Goal: Transaction & Acquisition: Purchase product/service

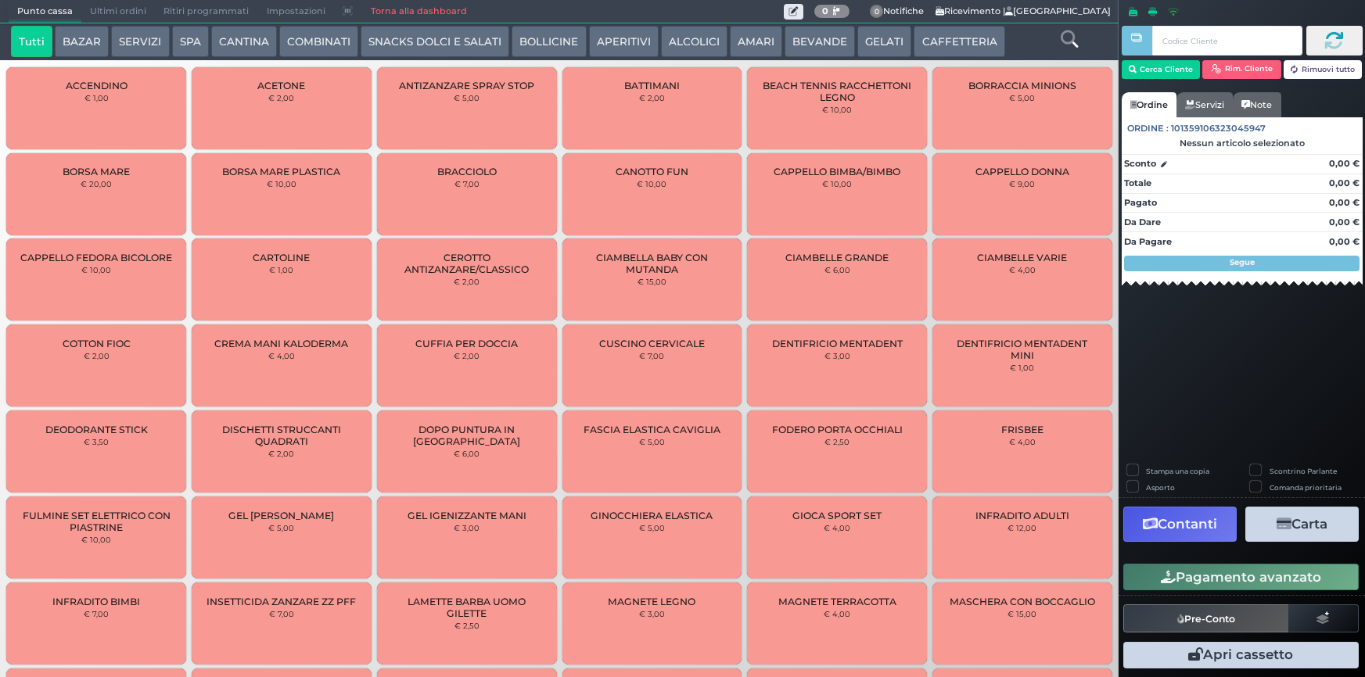
click at [194, 43] on button "SPA" at bounding box center [190, 41] width 37 height 31
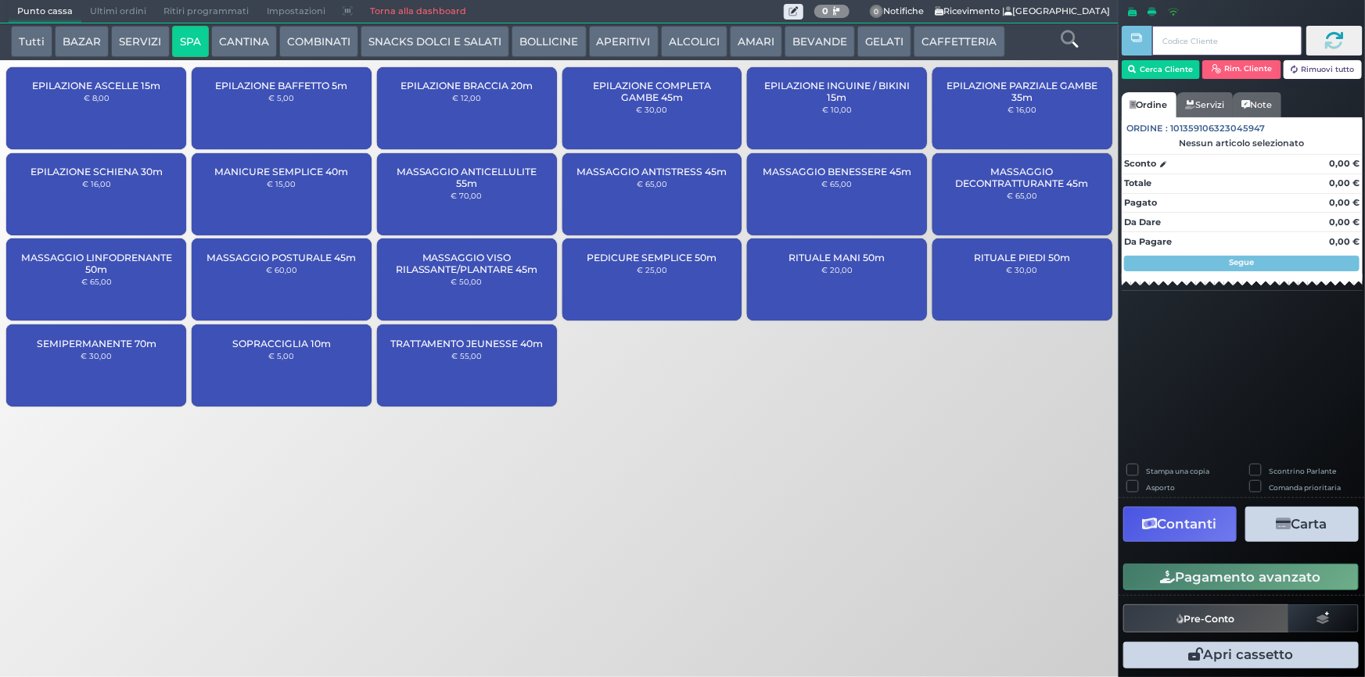
click at [1185, 47] on input "text" at bounding box center [1226, 41] width 149 height 30
click at [1170, 64] on button "Cerca Cliente" at bounding box center [1160, 69] width 79 height 19
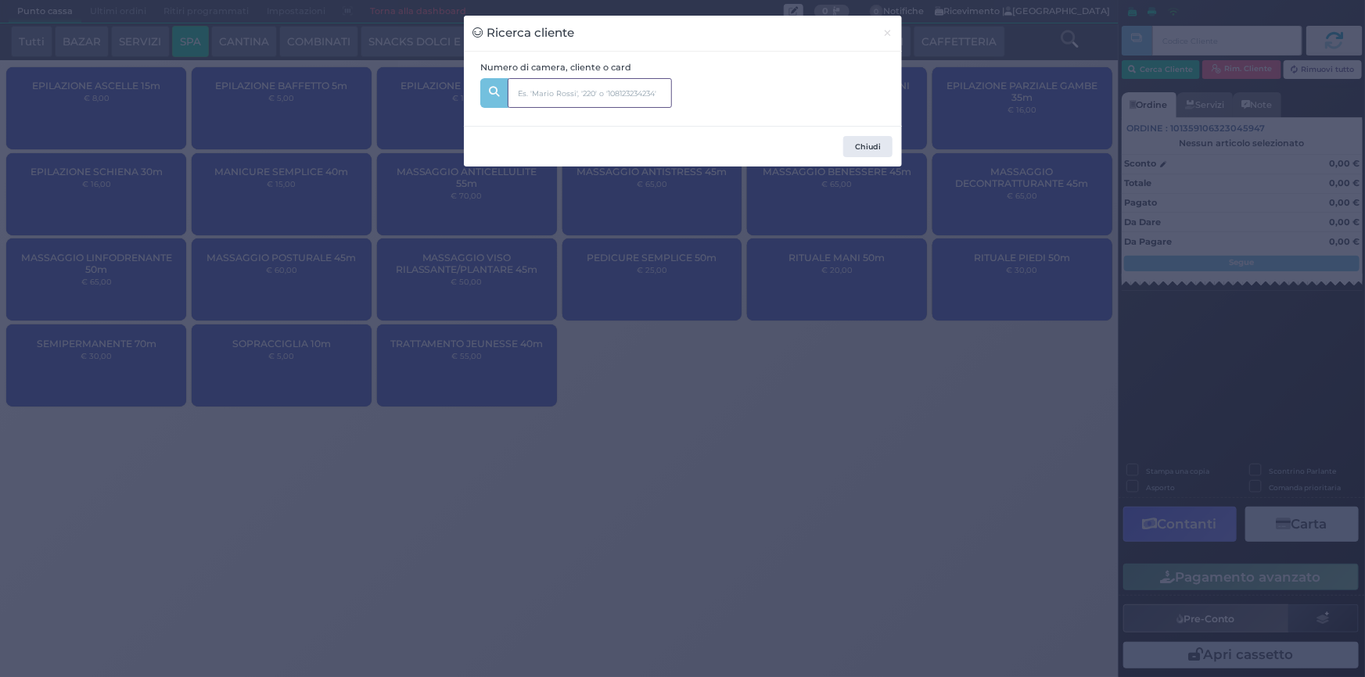
click at [616, 96] on input "text" at bounding box center [589, 93] width 164 height 30
type input "306"
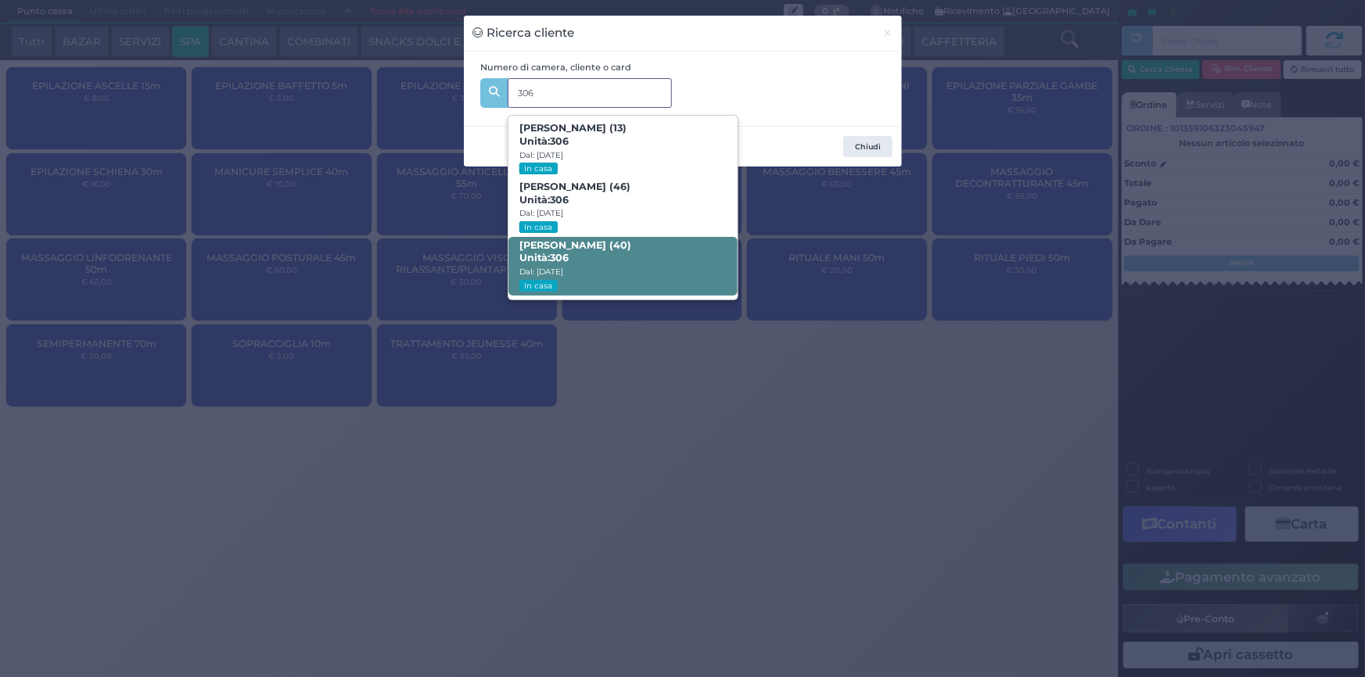
click at [594, 246] on b "[PERSON_NAME] (40) Unità: 306" at bounding box center [575, 251] width 112 height 25
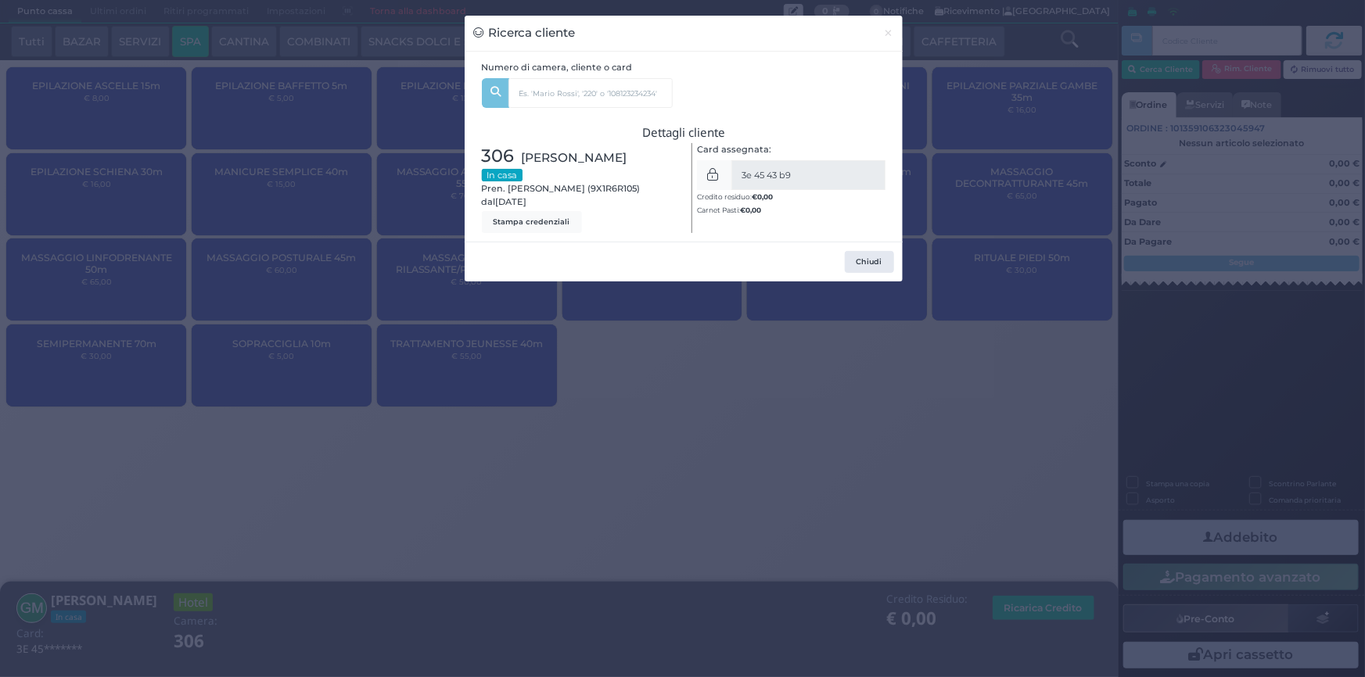
click at [922, 314] on div "Ricerca cliente × Numero di camera, cliente o card 306 [PERSON_NAME] (13) Unità…" at bounding box center [682, 338] width 1365 height 677
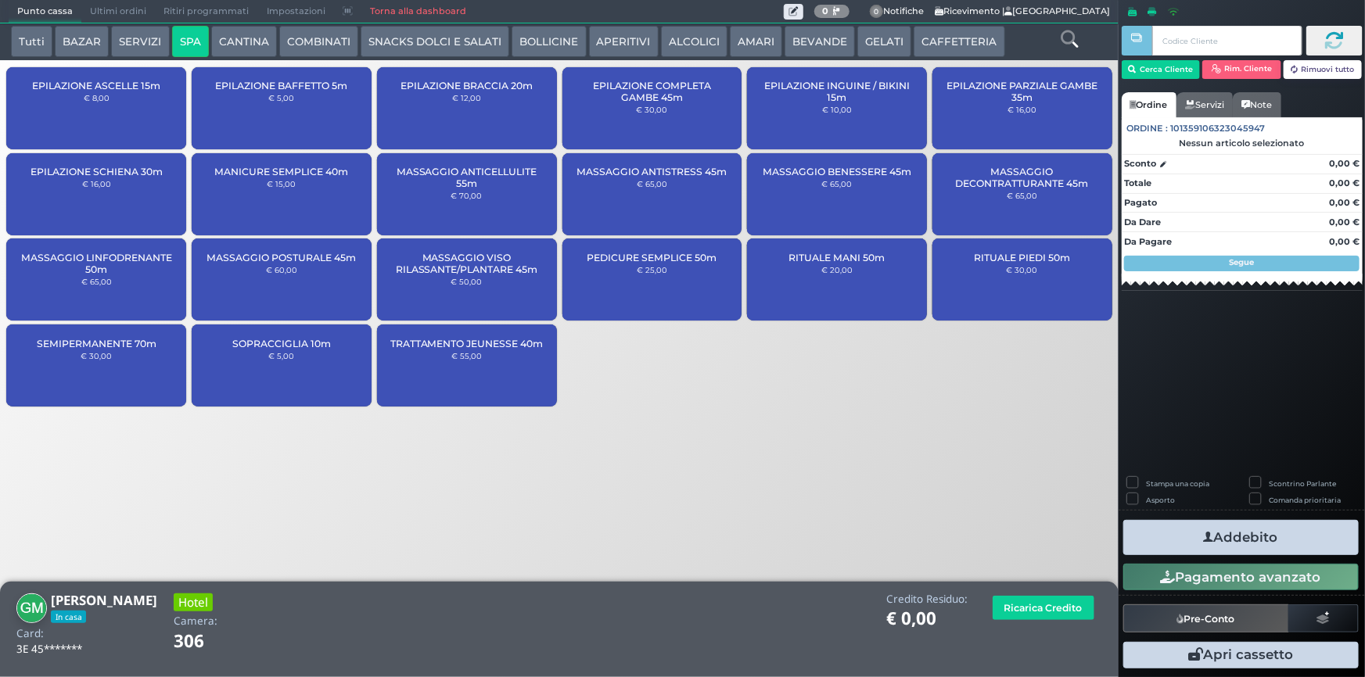
click at [832, 195] on div "MASSAGGIO BENESSERE 45m € 65,00" at bounding box center [837, 194] width 180 height 82
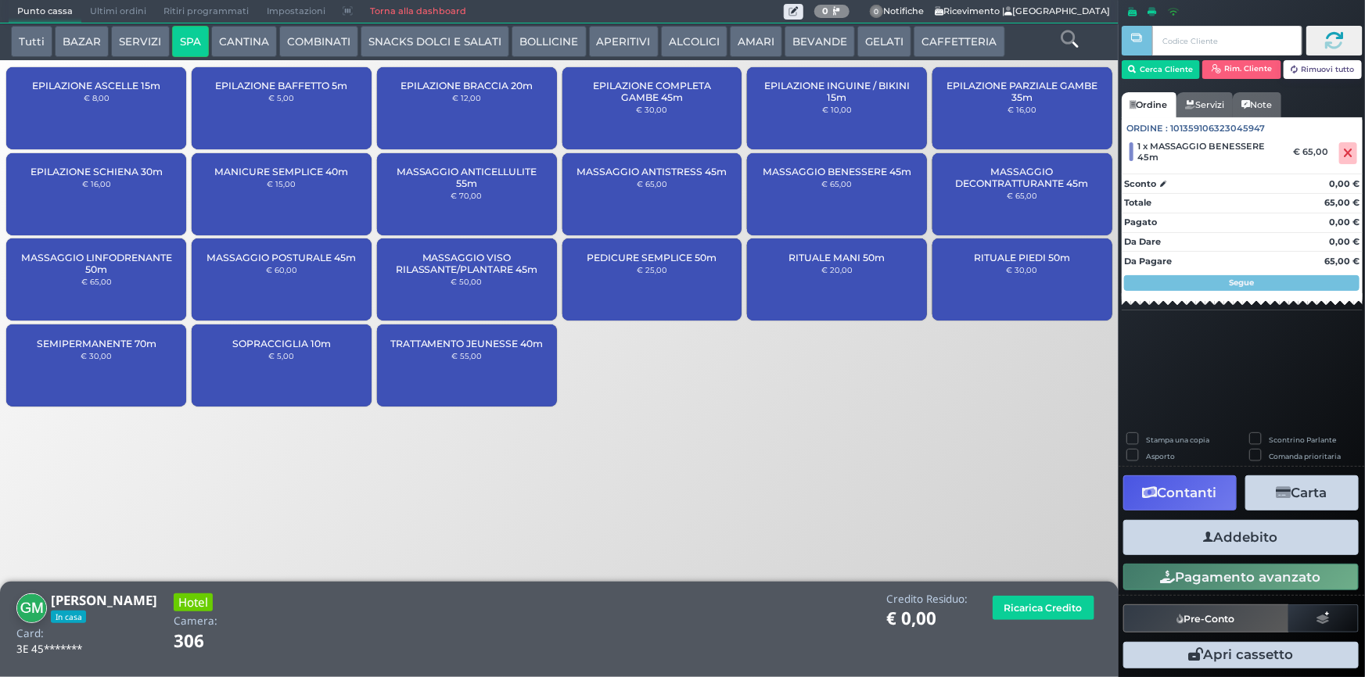
click at [1282, 549] on button "Addebito" at bounding box center [1240, 537] width 235 height 35
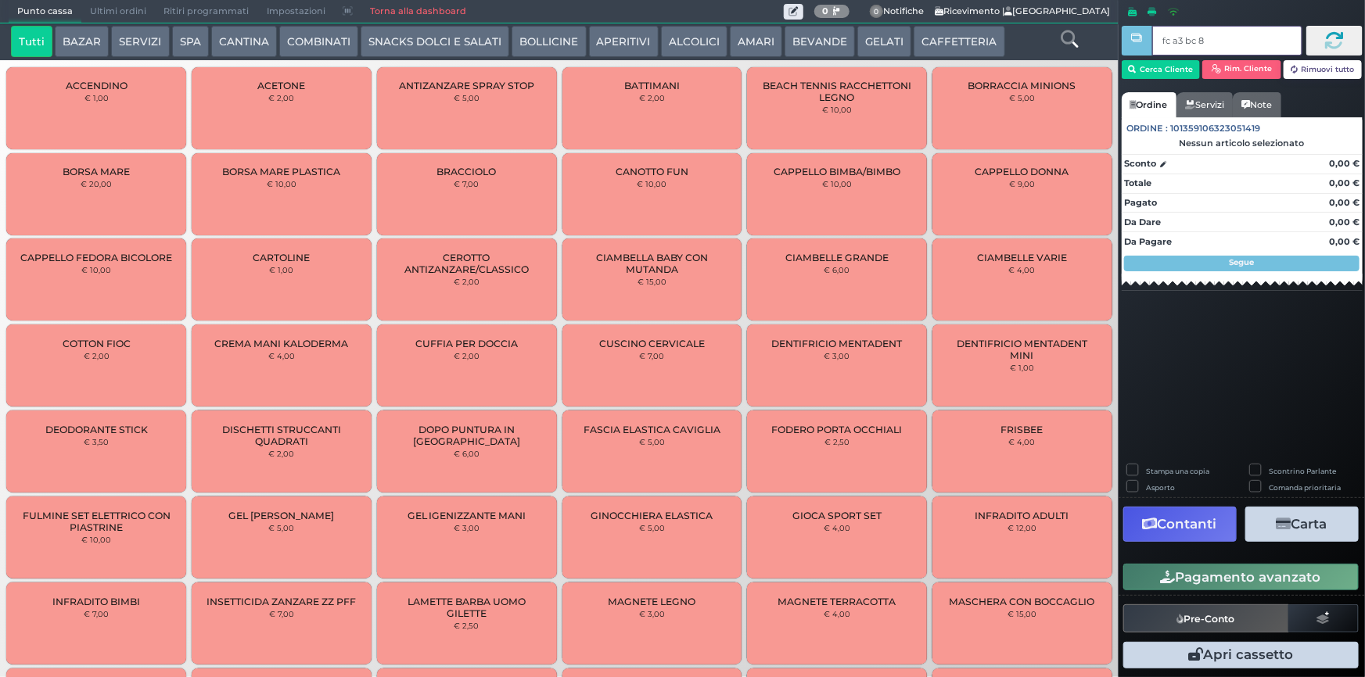
type input "fc a3 bc 8b"
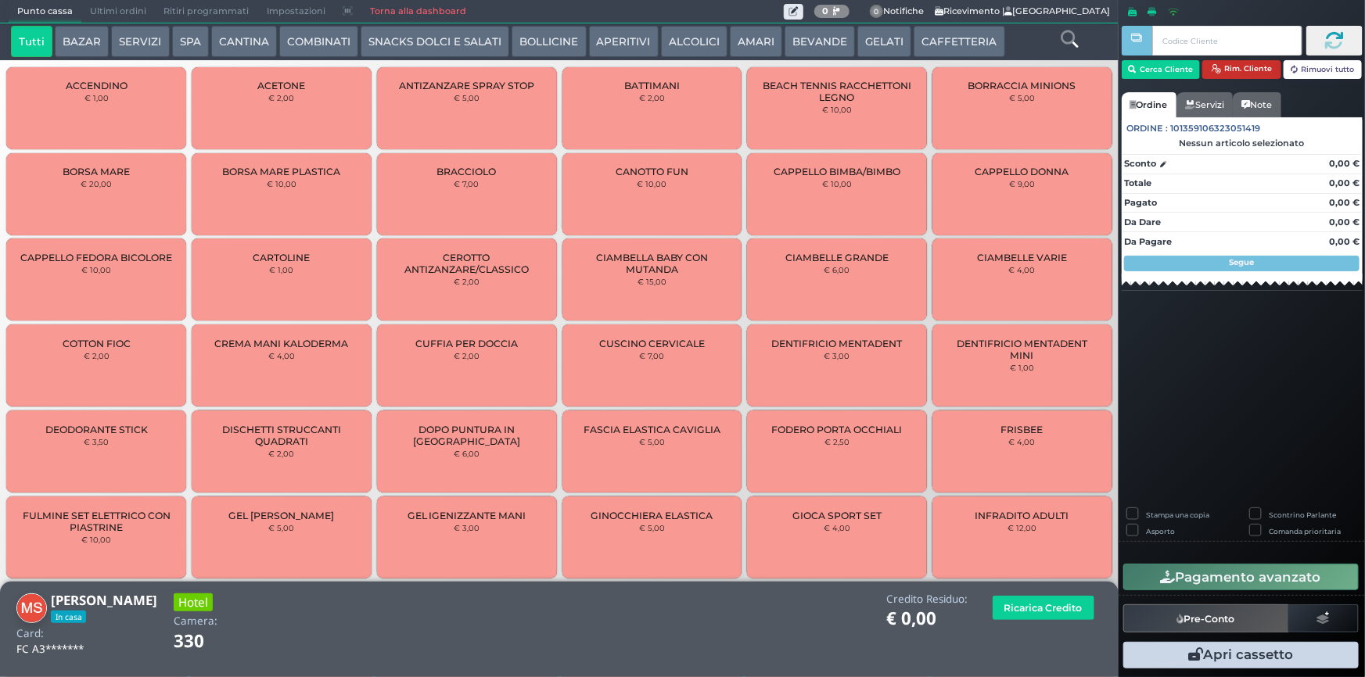
click at [1232, 71] on button "Rim. Cliente" at bounding box center [1241, 69] width 79 height 19
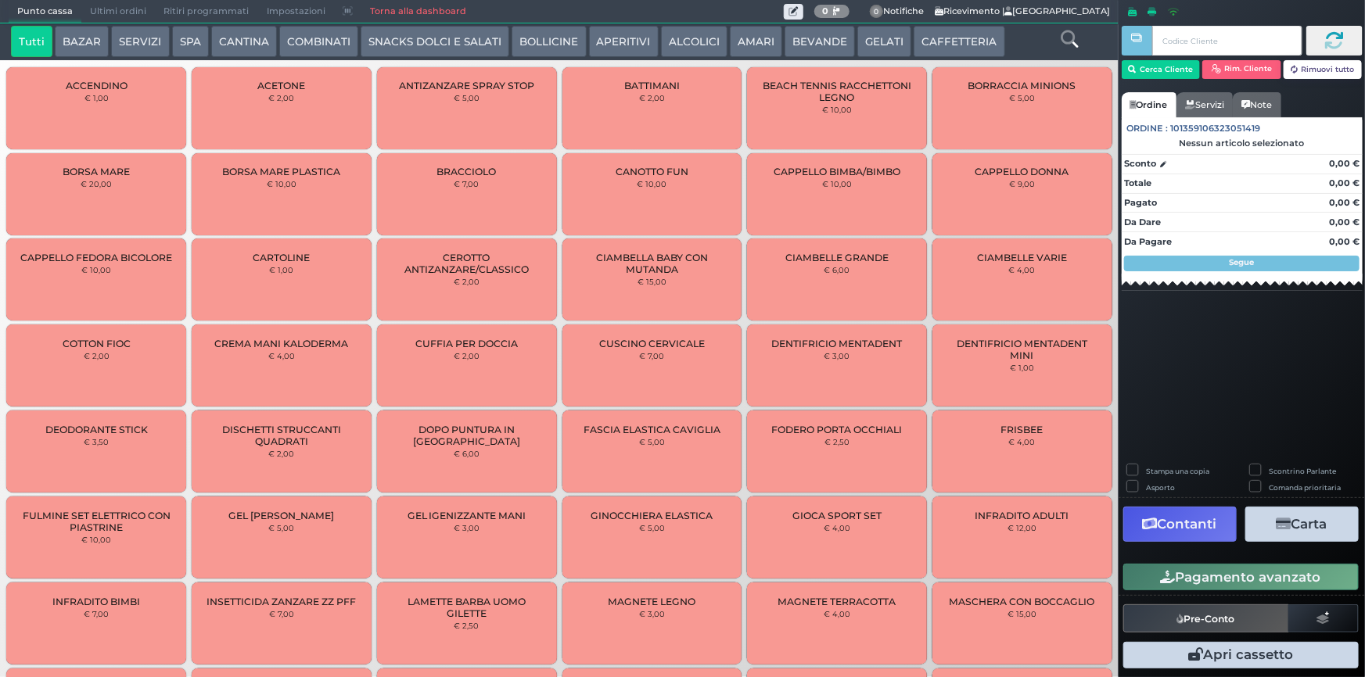
click at [916, 43] on button "CAFFETTERIA" at bounding box center [958, 41] width 91 height 31
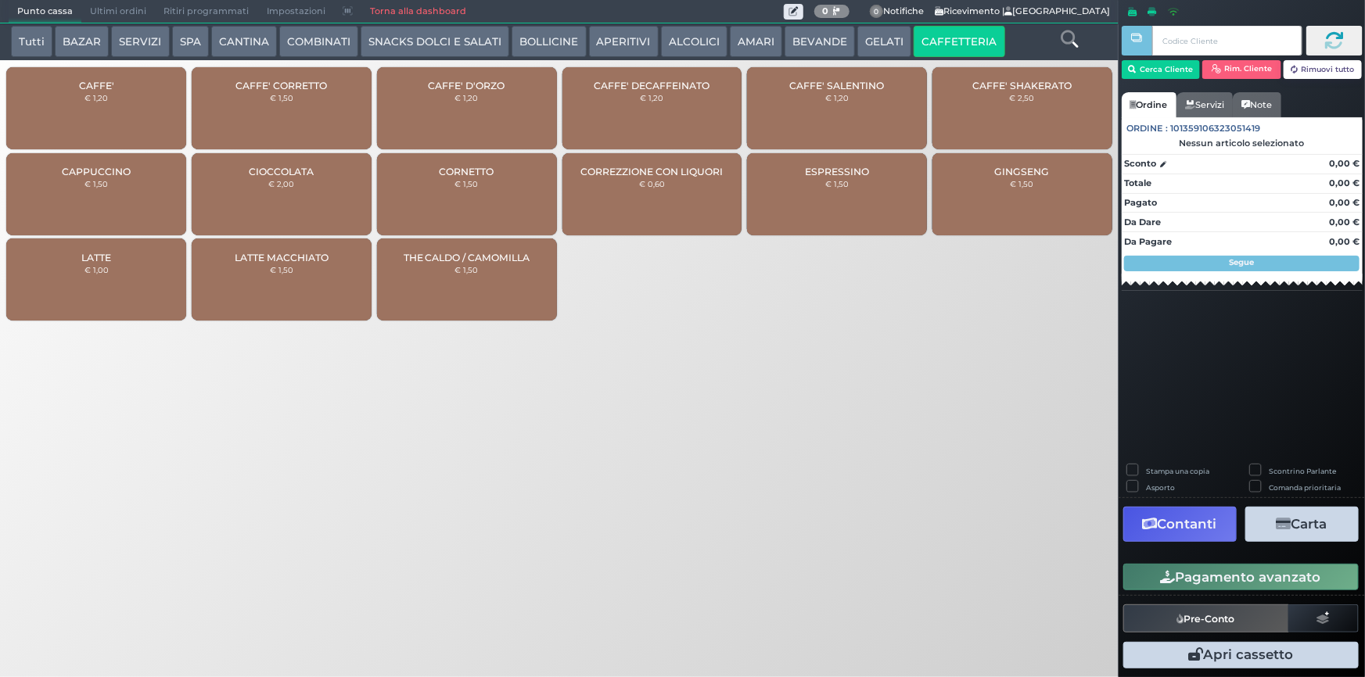
click at [992, 203] on div "GINGSENG € 1,50" at bounding box center [1022, 194] width 180 height 82
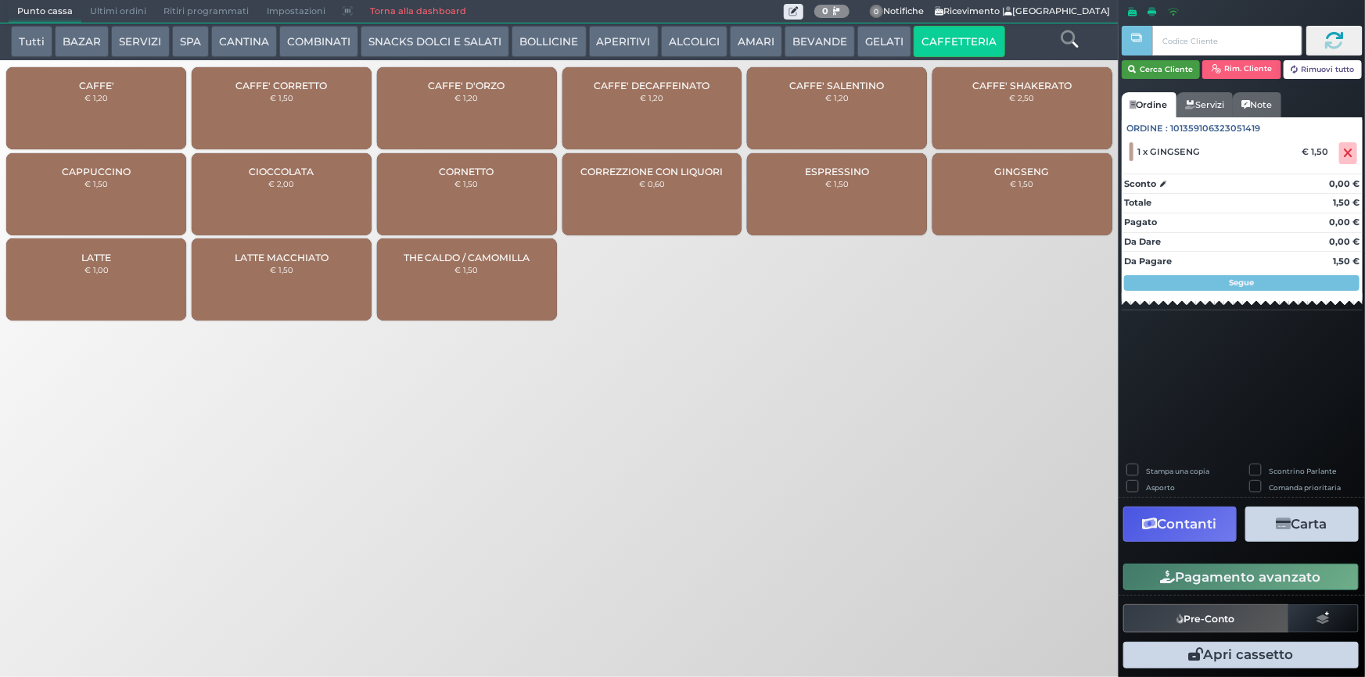
click at [1183, 65] on button "Cerca Cliente" at bounding box center [1160, 69] width 79 height 19
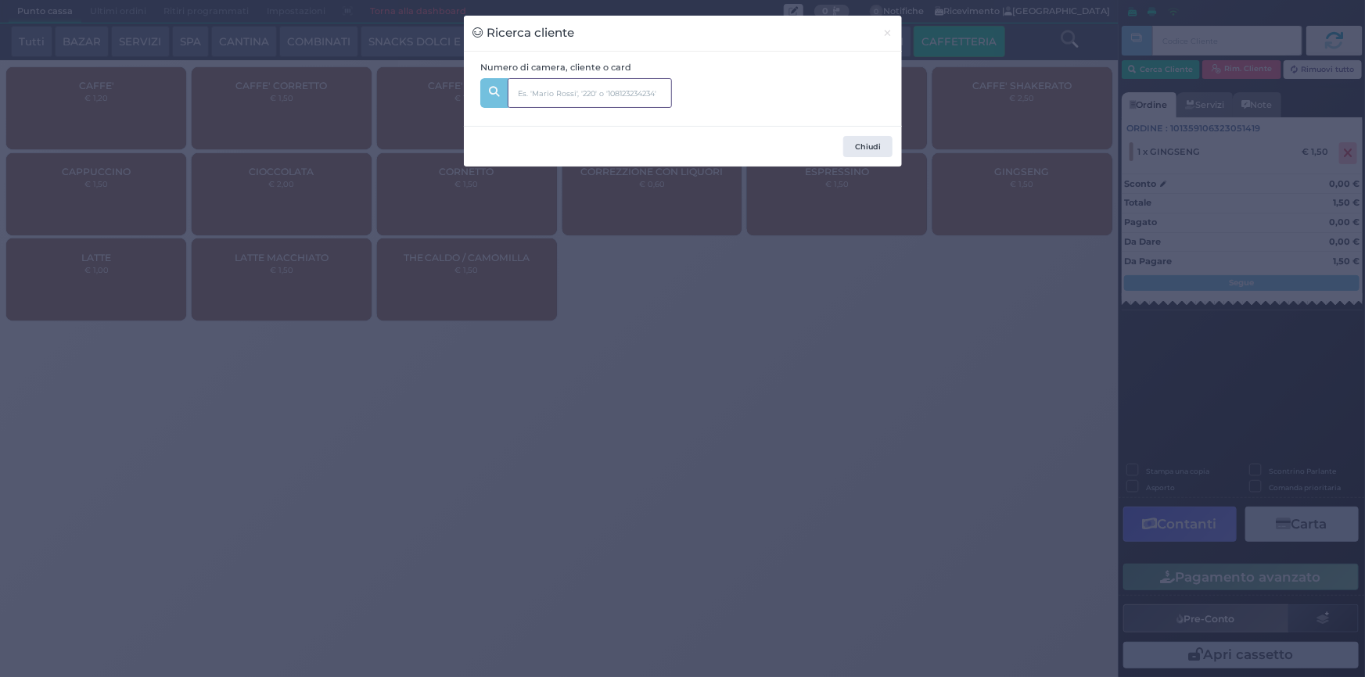
click at [568, 97] on input "text" at bounding box center [589, 93] width 164 height 30
type input "147"
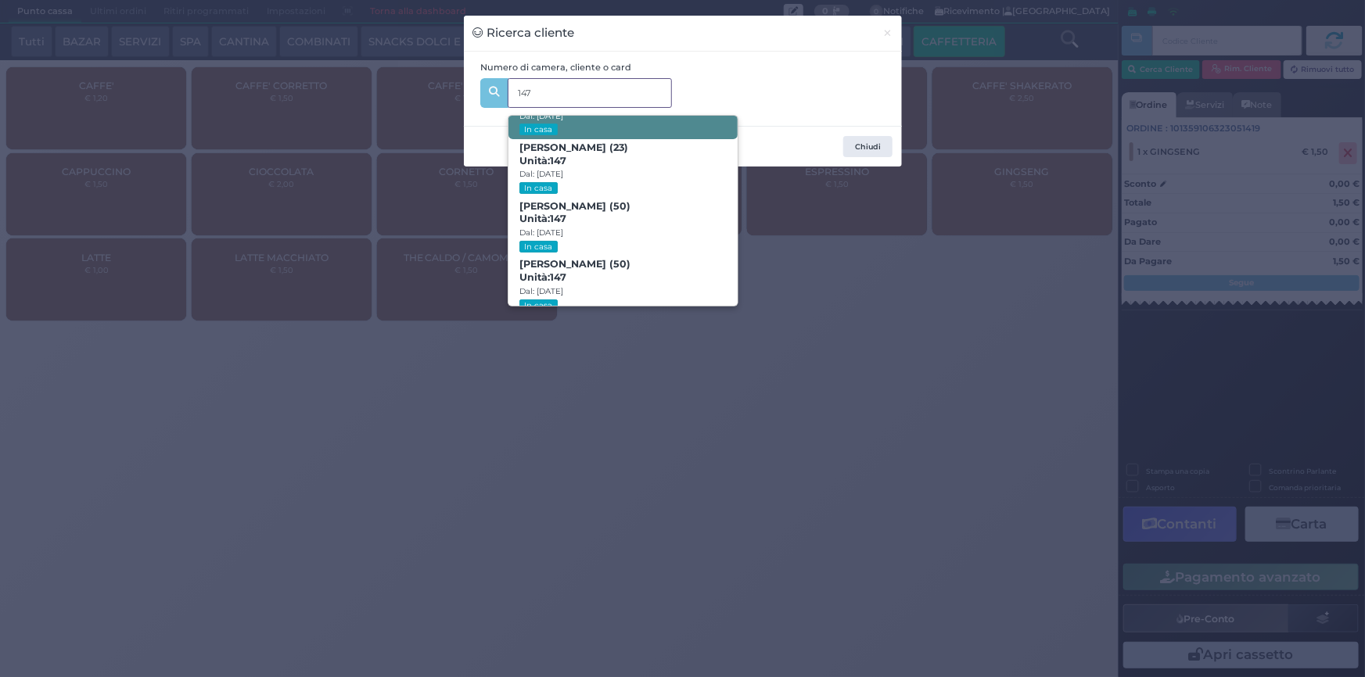
scroll to position [74, 0]
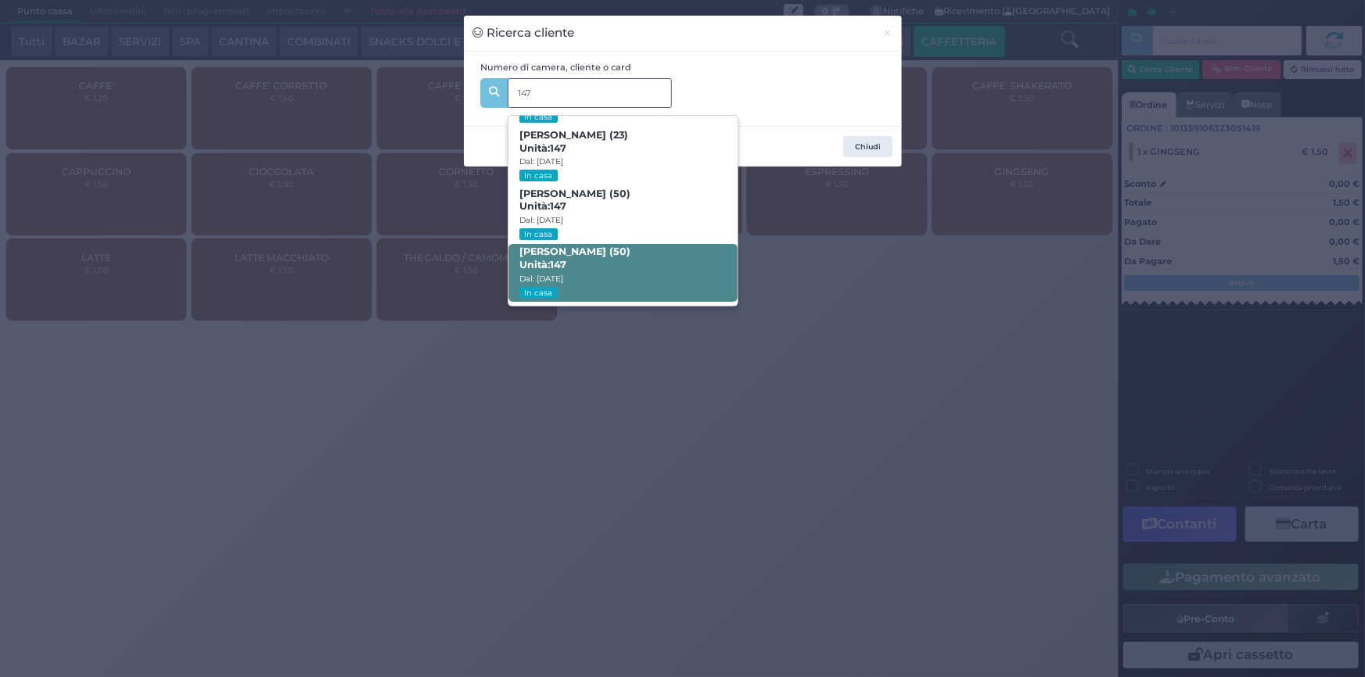
click at [626, 267] on span "CHIARA MIGLIACCIO (50) Unità: 147 Dal: 10/08/2025 In casa" at bounding box center [622, 273] width 229 height 59
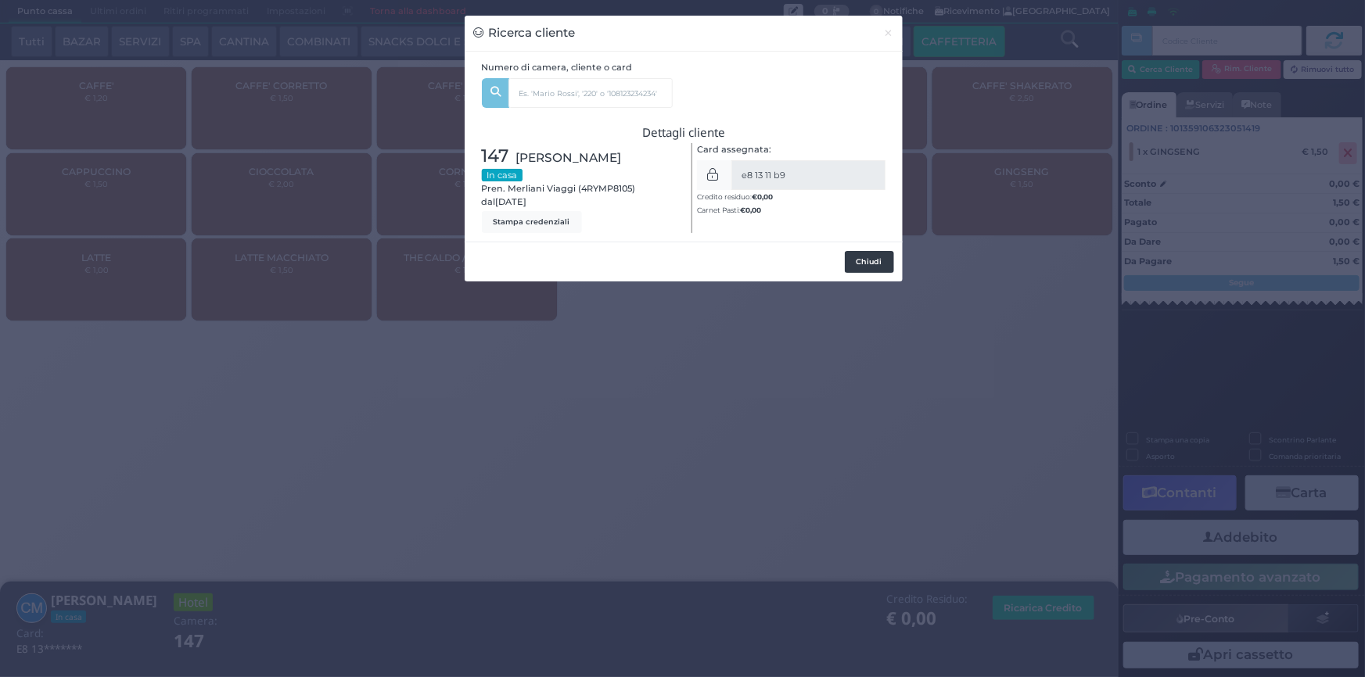
click at [876, 265] on button "Chiudi" at bounding box center [869, 262] width 49 height 22
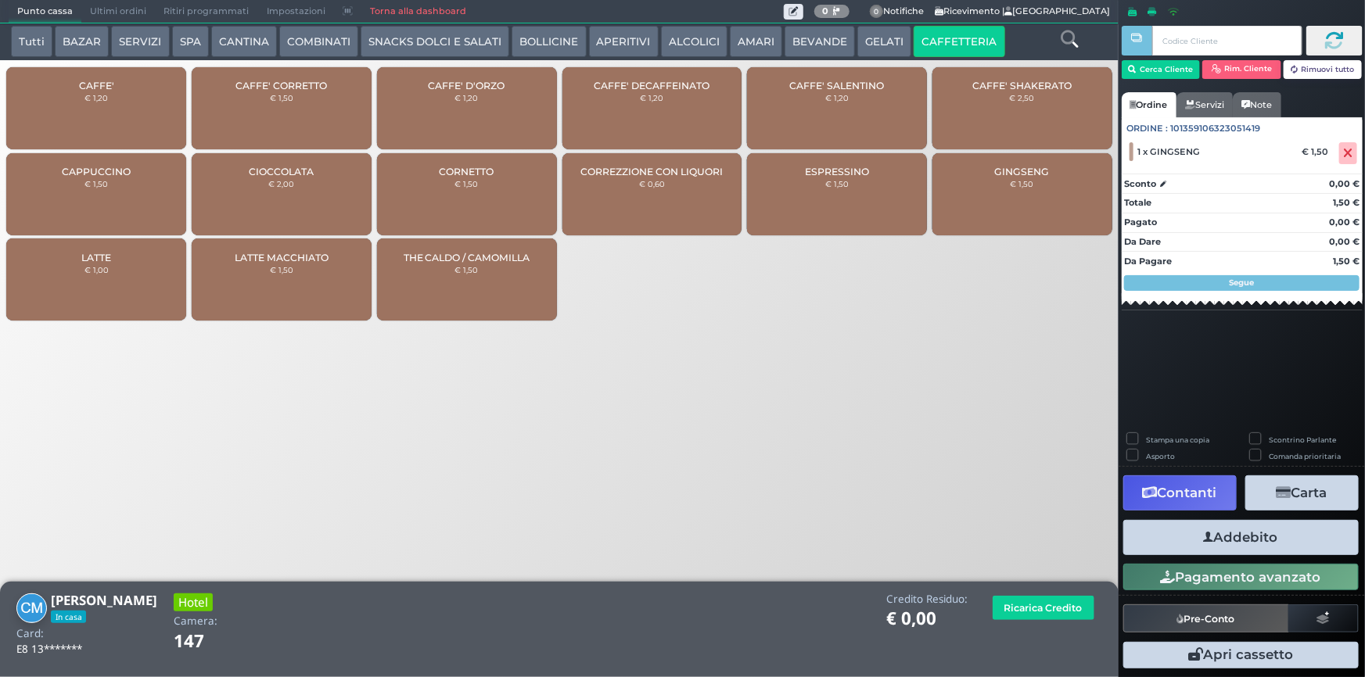
click at [1282, 541] on button "Addebito" at bounding box center [1240, 537] width 235 height 35
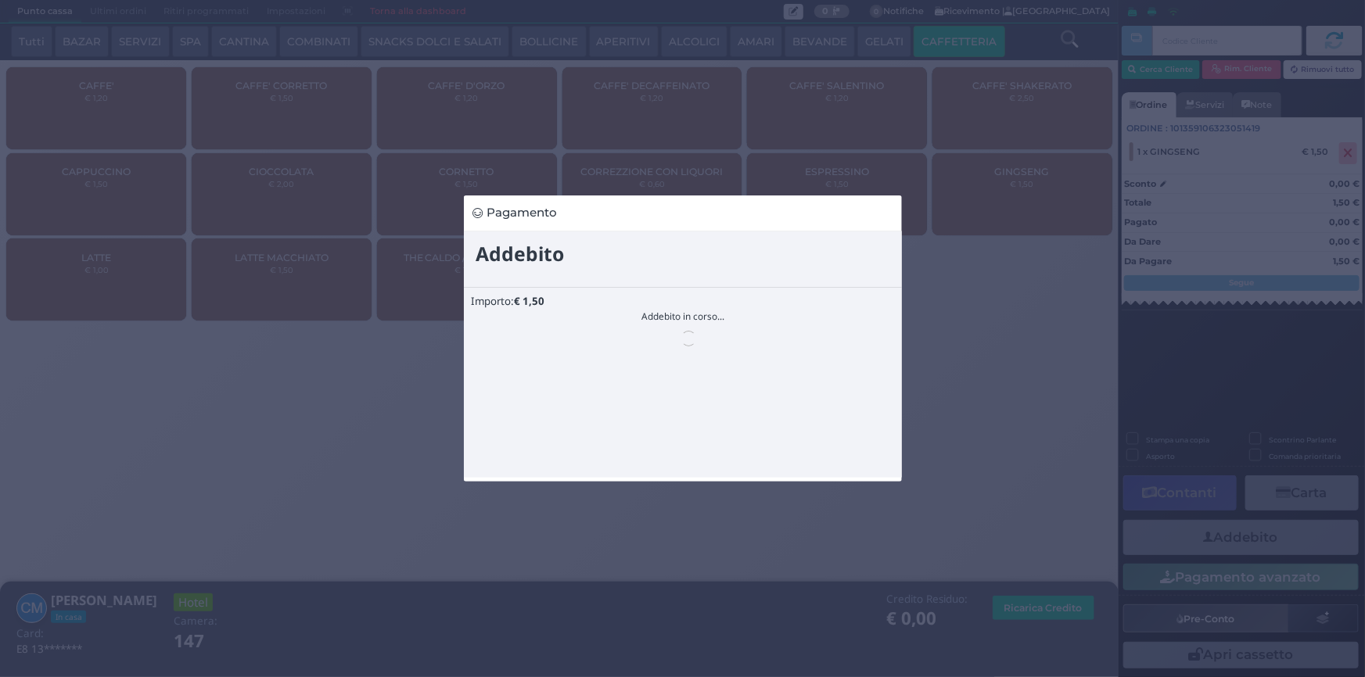
scroll to position [0, 0]
